Goal: Information Seeking & Learning: Learn about a topic

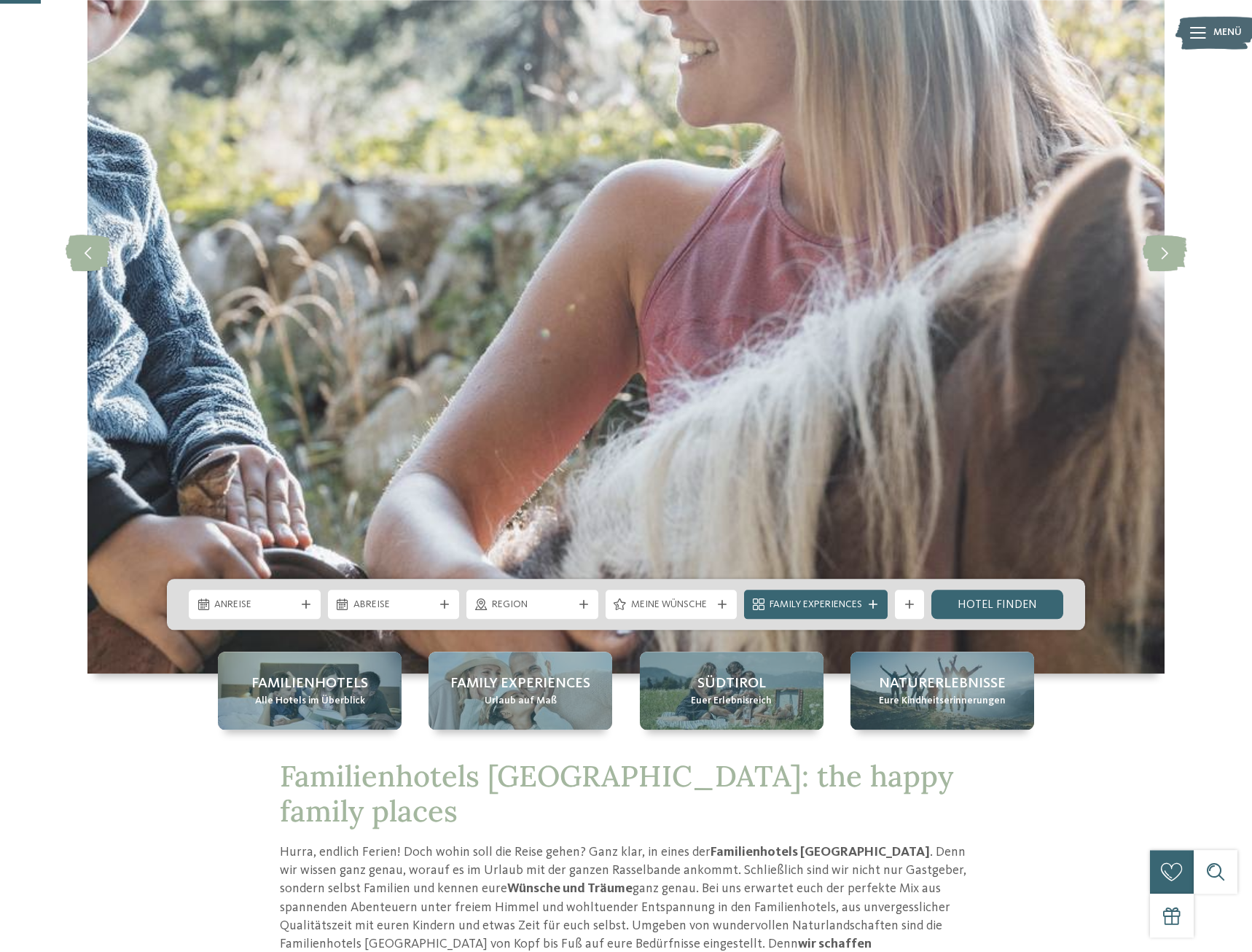
scroll to position [297, 0]
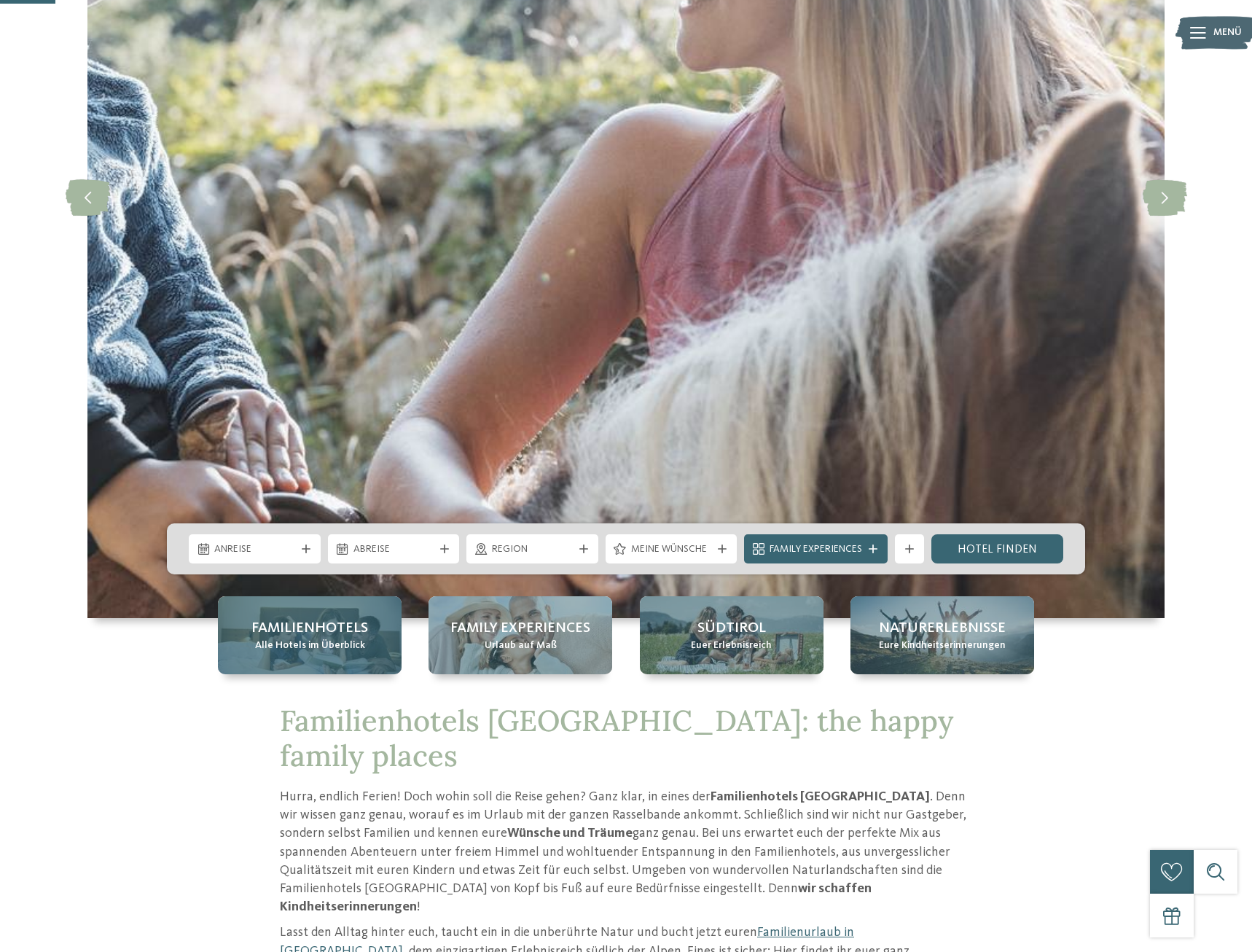
click at [286, 648] on span "Alle Hotels im Überblick" at bounding box center [309, 646] width 110 height 15
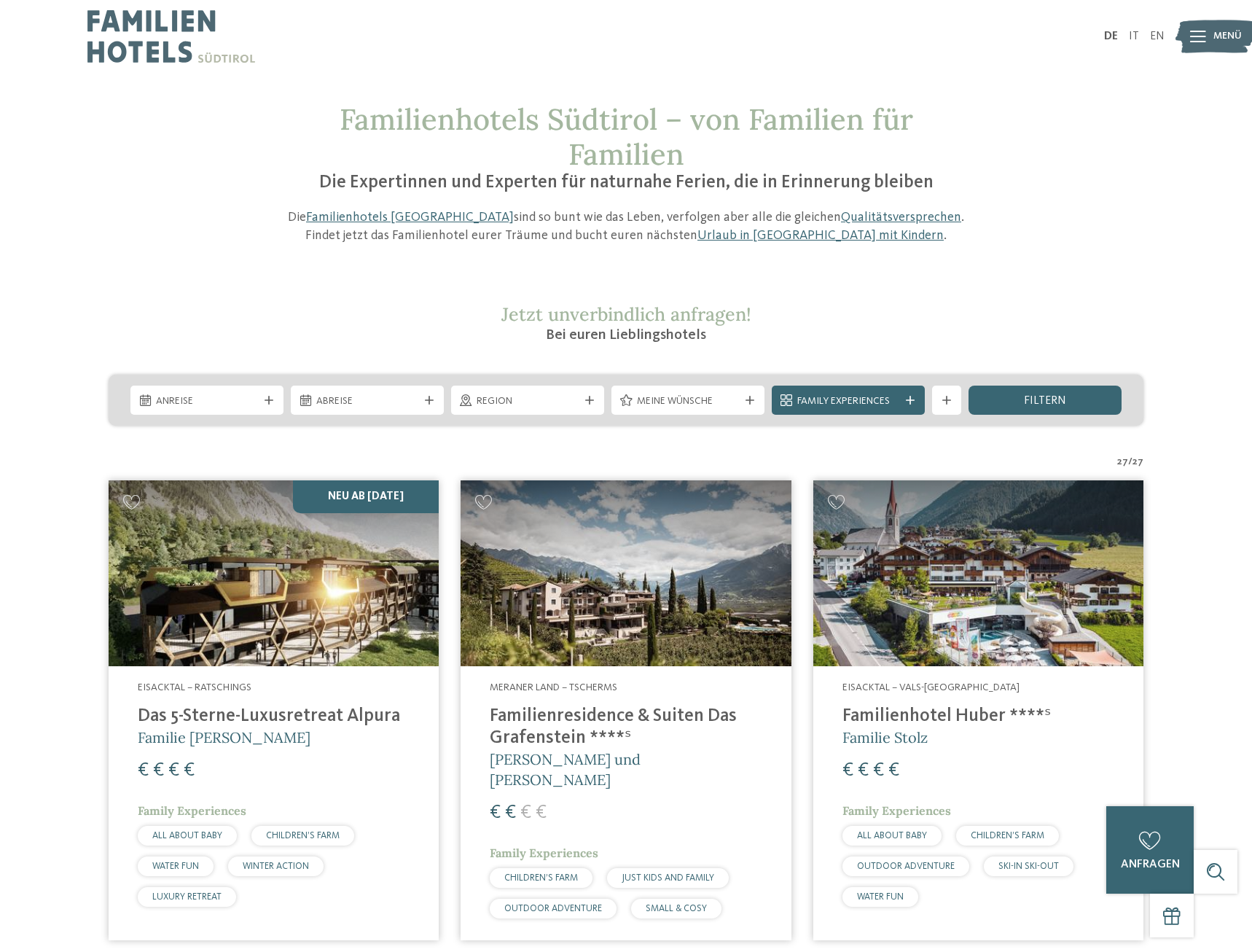
scroll to position [223, 0]
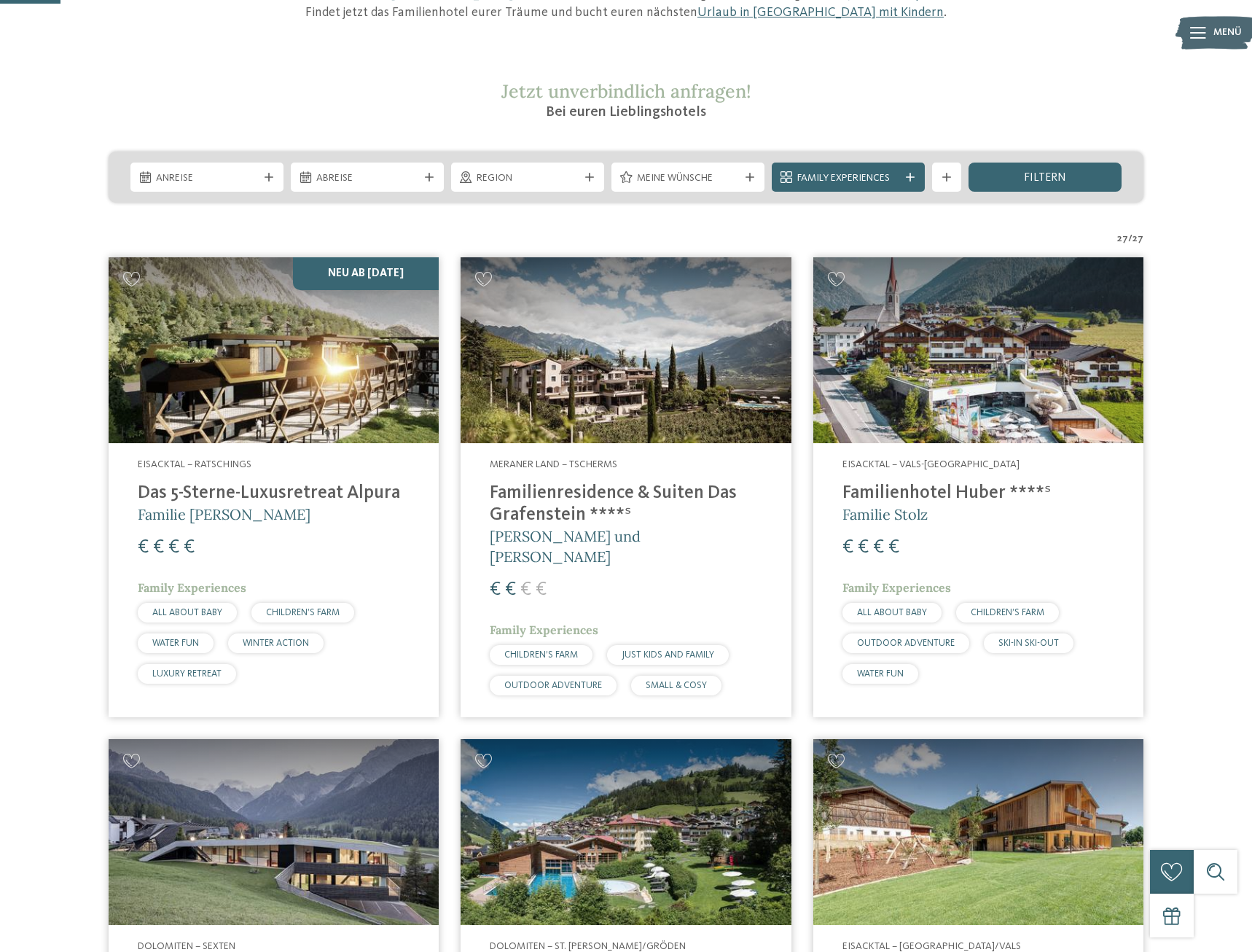
click at [273, 393] on img at bounding box center [274, 350] width 330 height 186
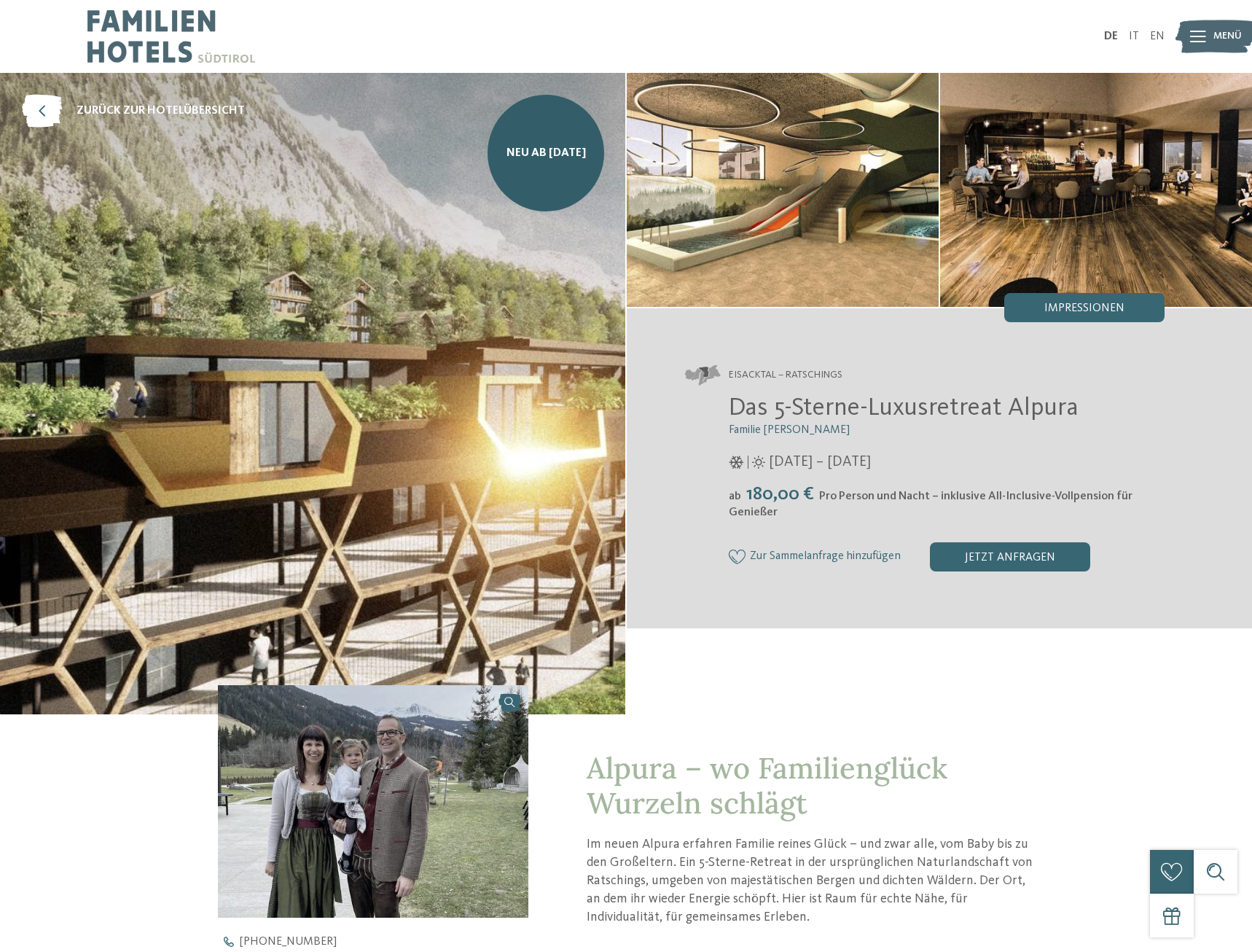
click at [794, 227] on img at bounding box center [782, 189] width 312 height 234
click at [1107, 198] on img at bounding box center [1096, 189] width 312 height 234
click at [367, 526] on img at bounding box center [313, 393] width 625 height 641
click at [1103, 307] on span "Impressionen" at bounding box center [1084, 308] width 80 height 12
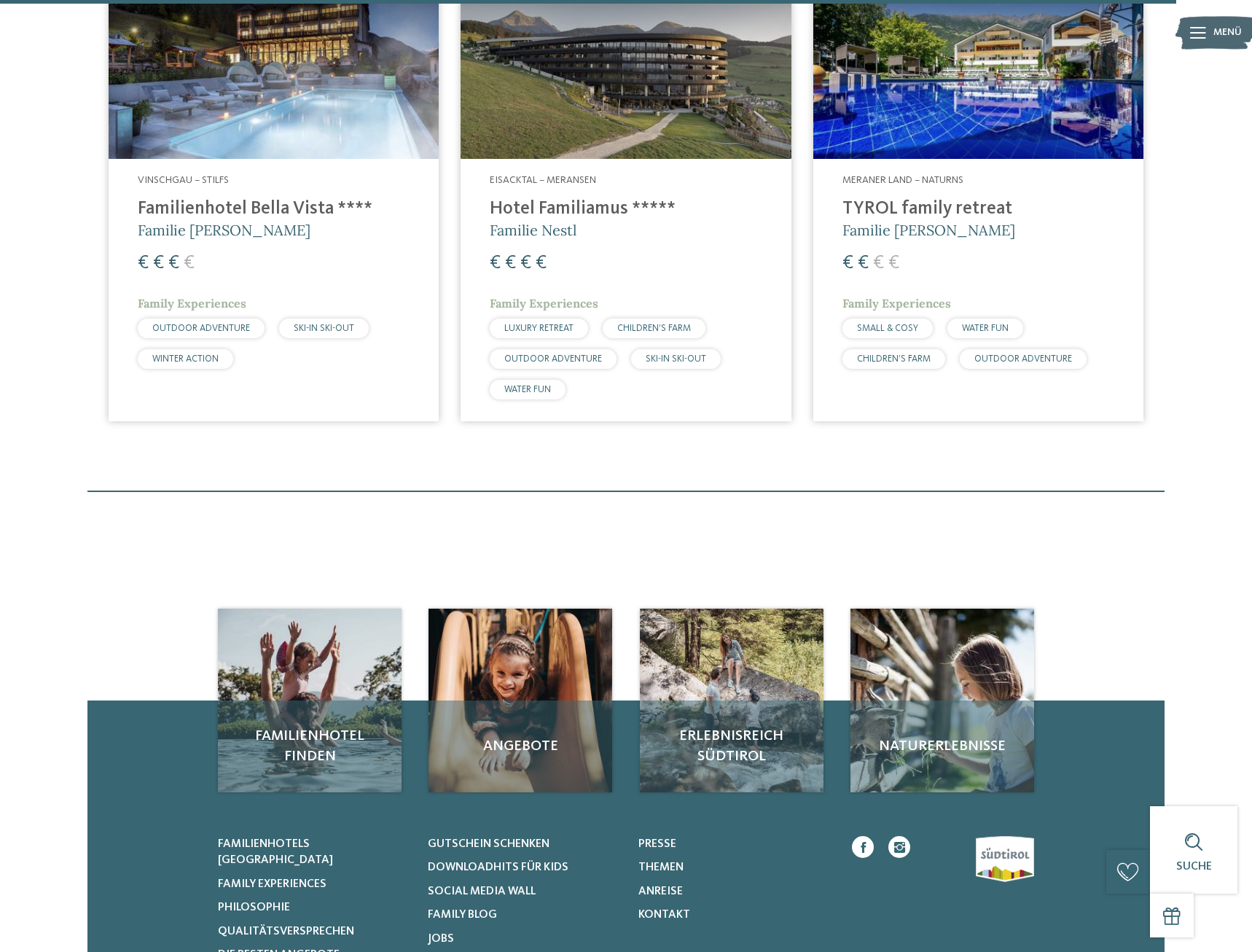
scroll to position [3939, 0]
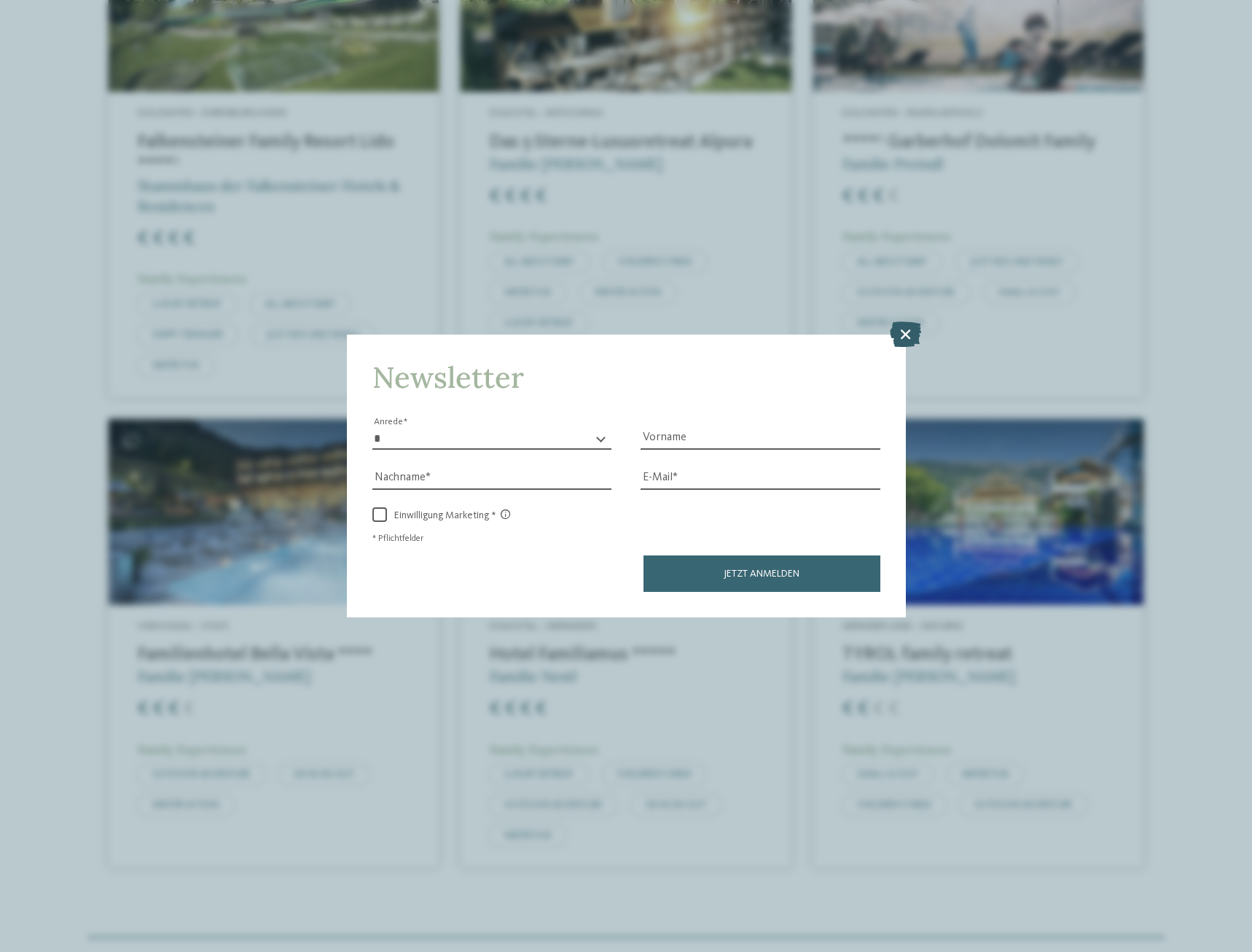
click at [906, 337] on icon at bounding box center [906, 333] width 31 height 26
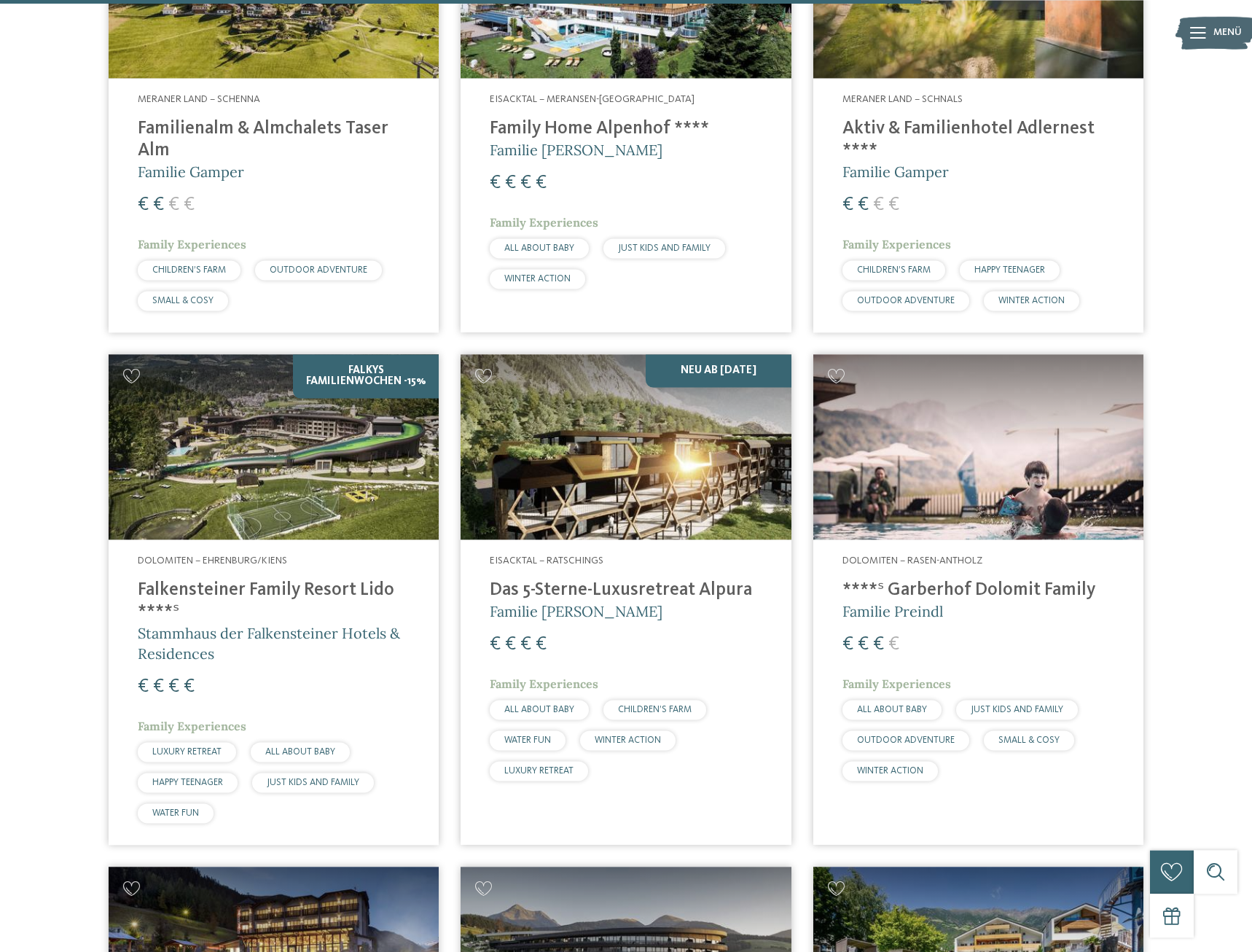
scroll to position [3493, 0]
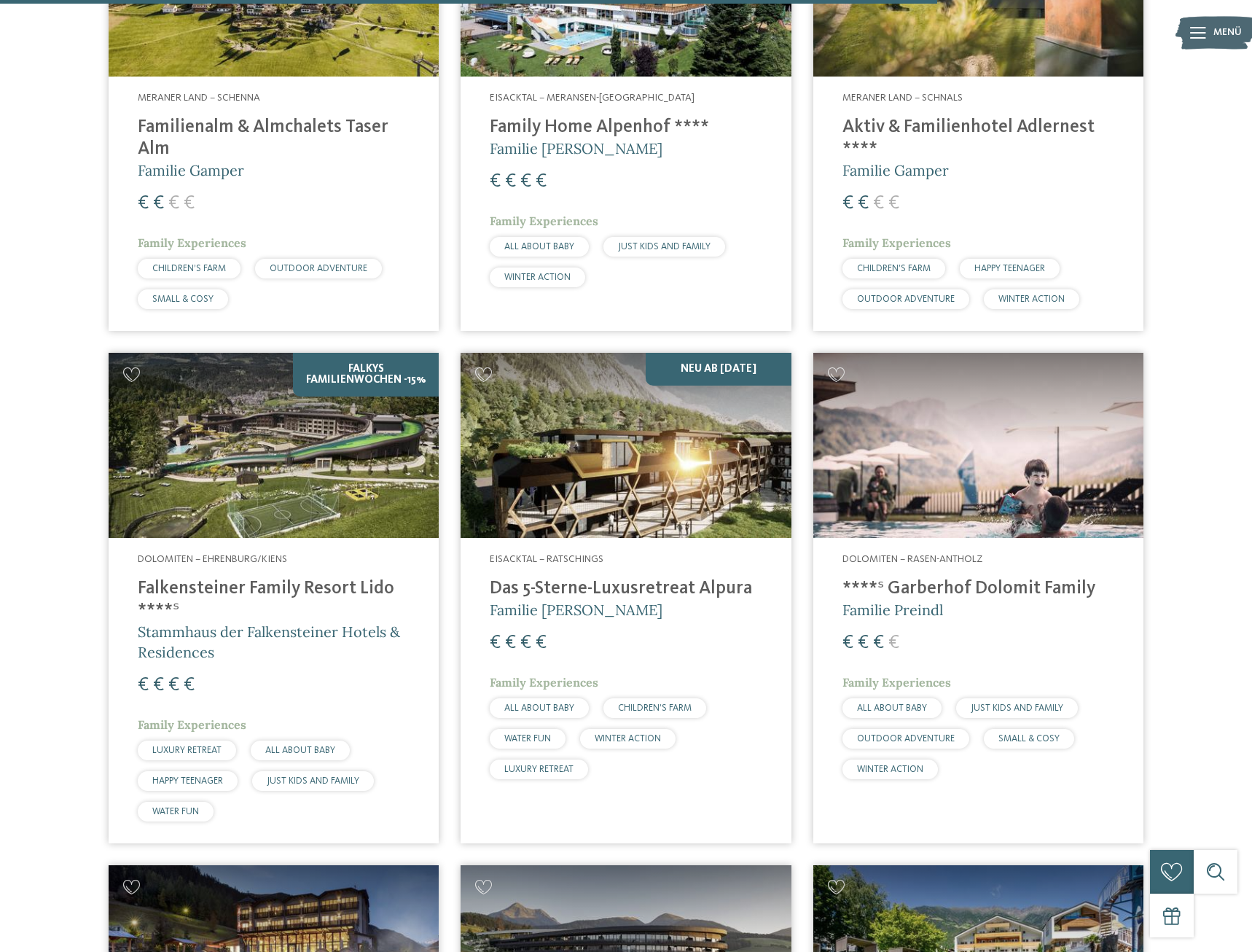
click at [1032, 438] on img at bounding box center [978, 445] width 330 height 186
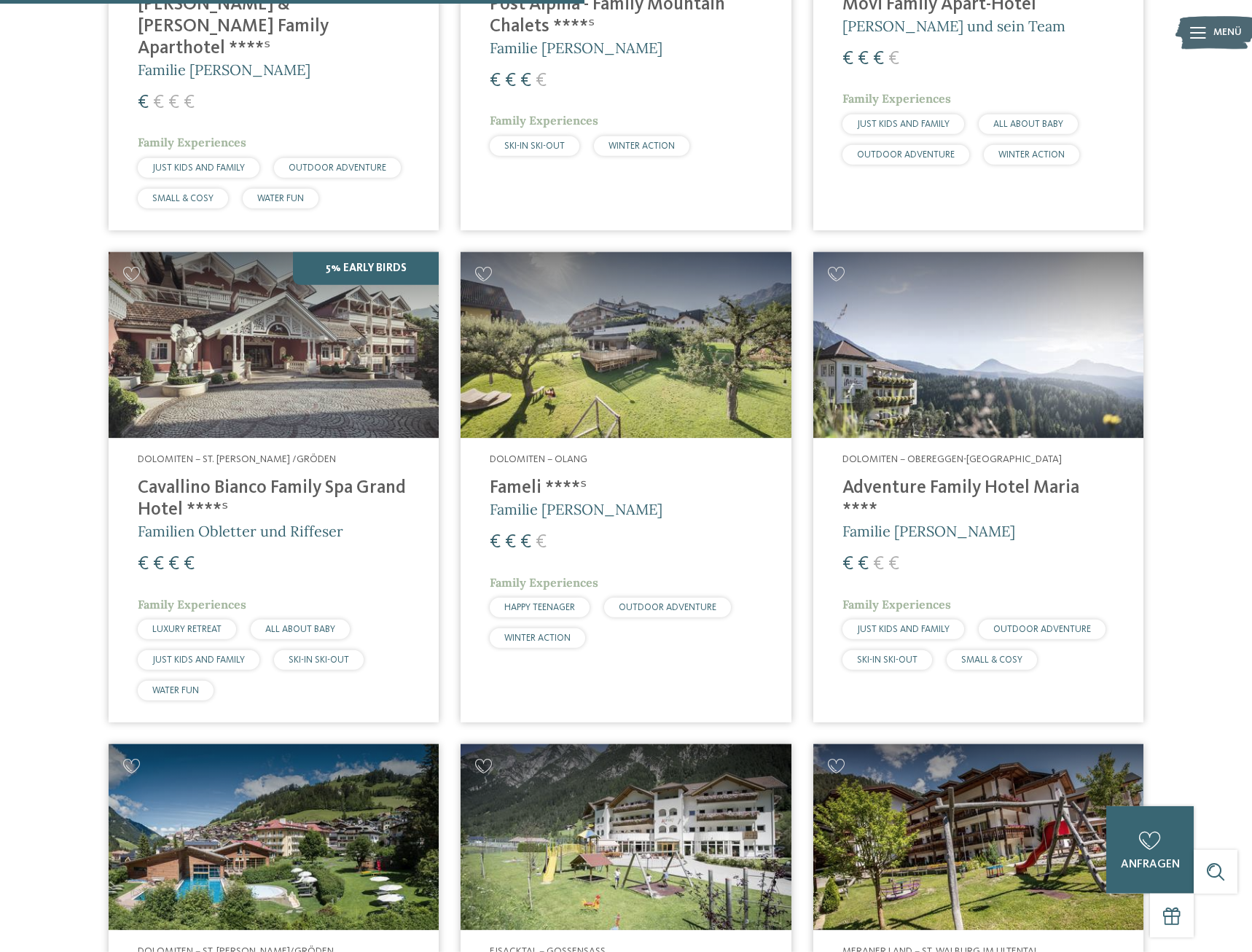
scroll to position [2155, 0]
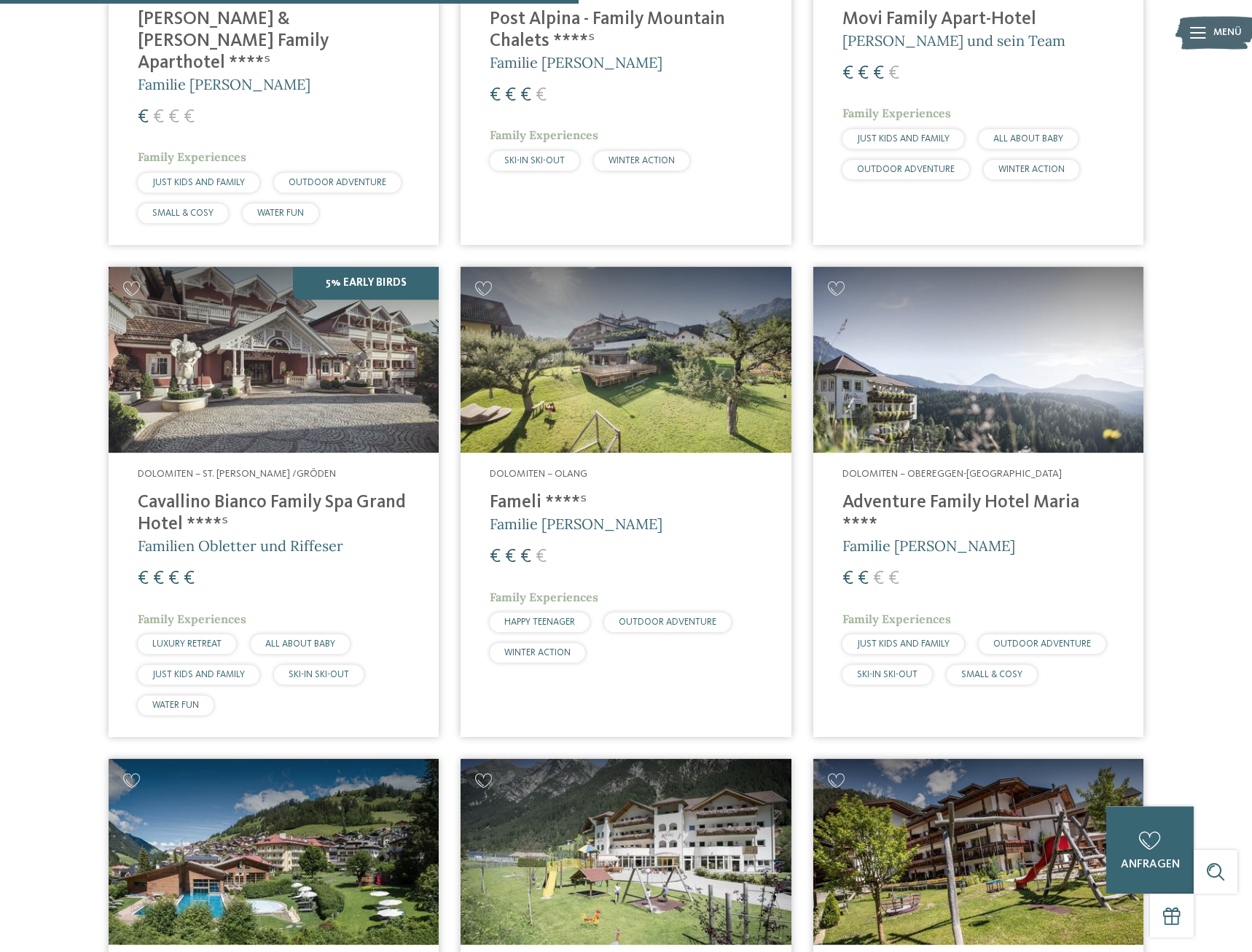
click at [567, 292] on img at bounding box center [626, 359] width 330 height 186
